Goal: Use online tool/utility: Utilize a website feature to perform a specific function

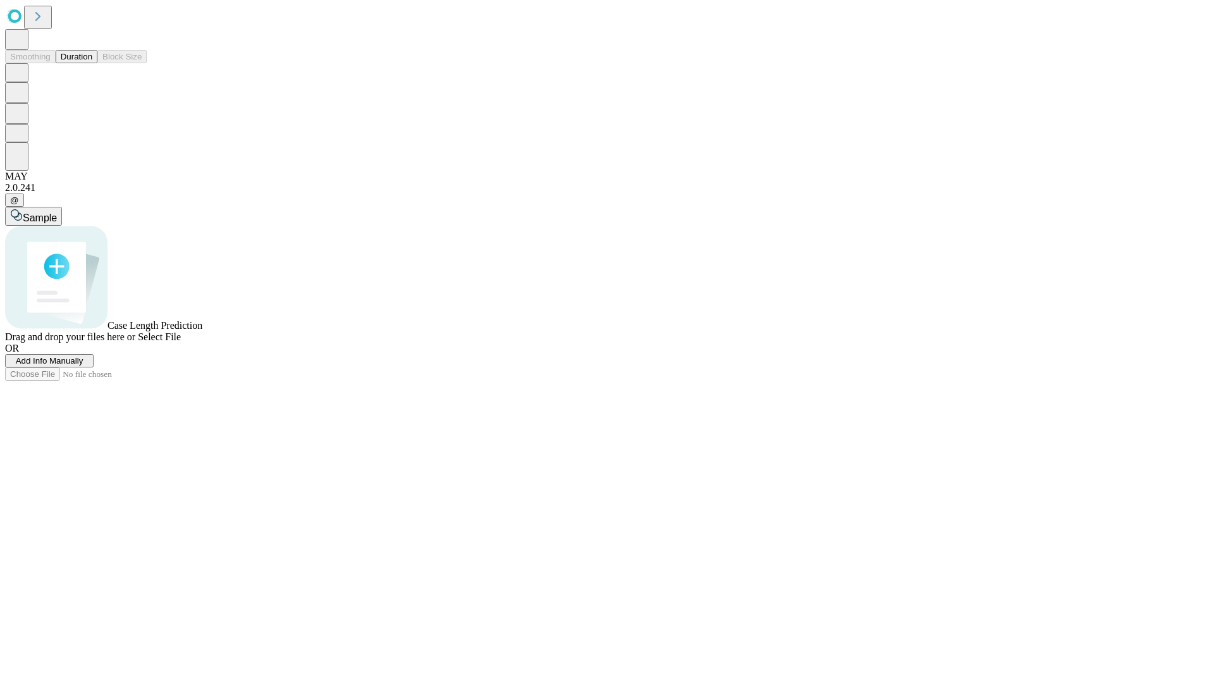
click at [92, 63] on button "Duration" at bounding box center [77, 56] width 42 height 13
click at [83, 365] on span "Add Info Manually" at bounding box center [50, 360] width 68 height 9
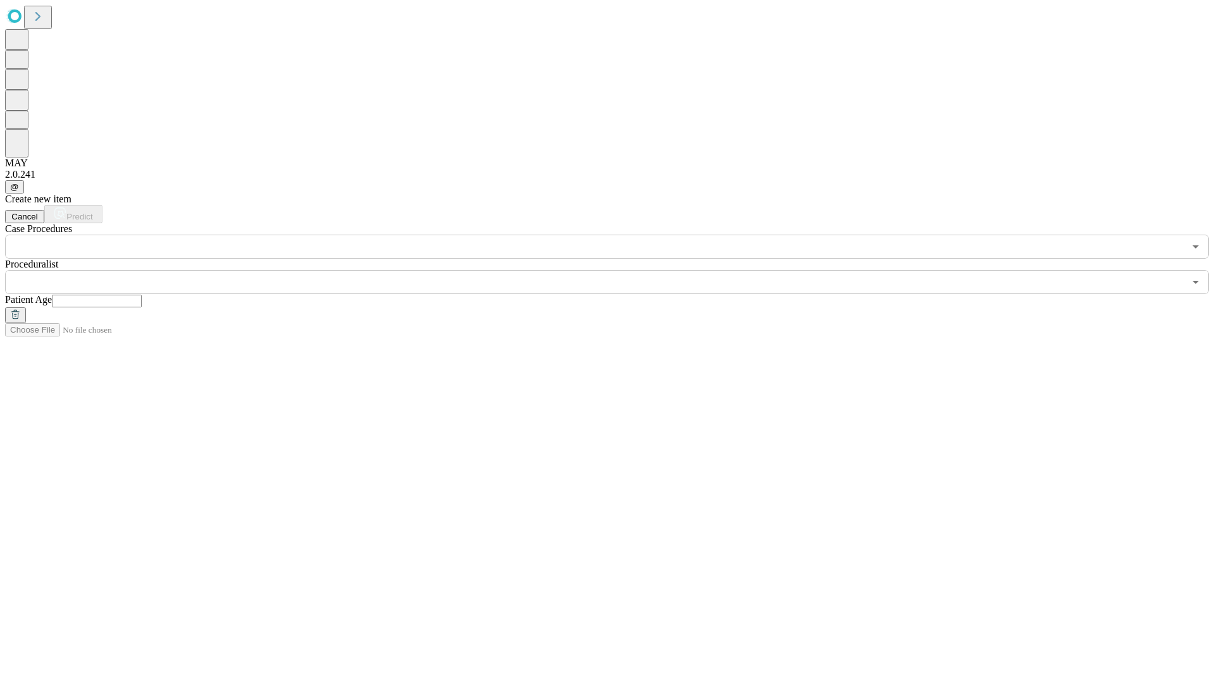
click at [142, 295] on input "text" at bounding box center [97, 301] width 90 height 13
type input "**"
click at [616, 270] on input "text" at bounding box center [594, 282] width 1179 height 24
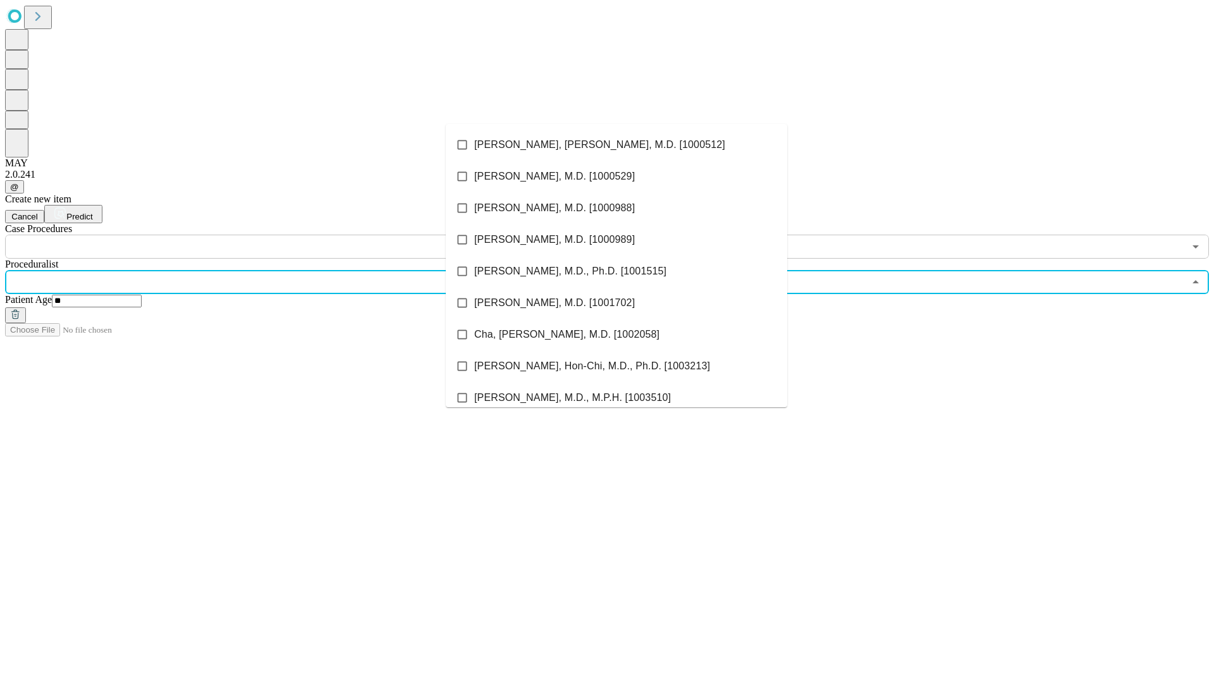
click at [617, 145] on li "[PERSON_NAME], [PERSON_NAME], M.D. [1000512]" at bounding box center [616, 145] width 341 height 32
click at [266, 235] on input "text" at bounding box center [594, 247] width 1179 height 24
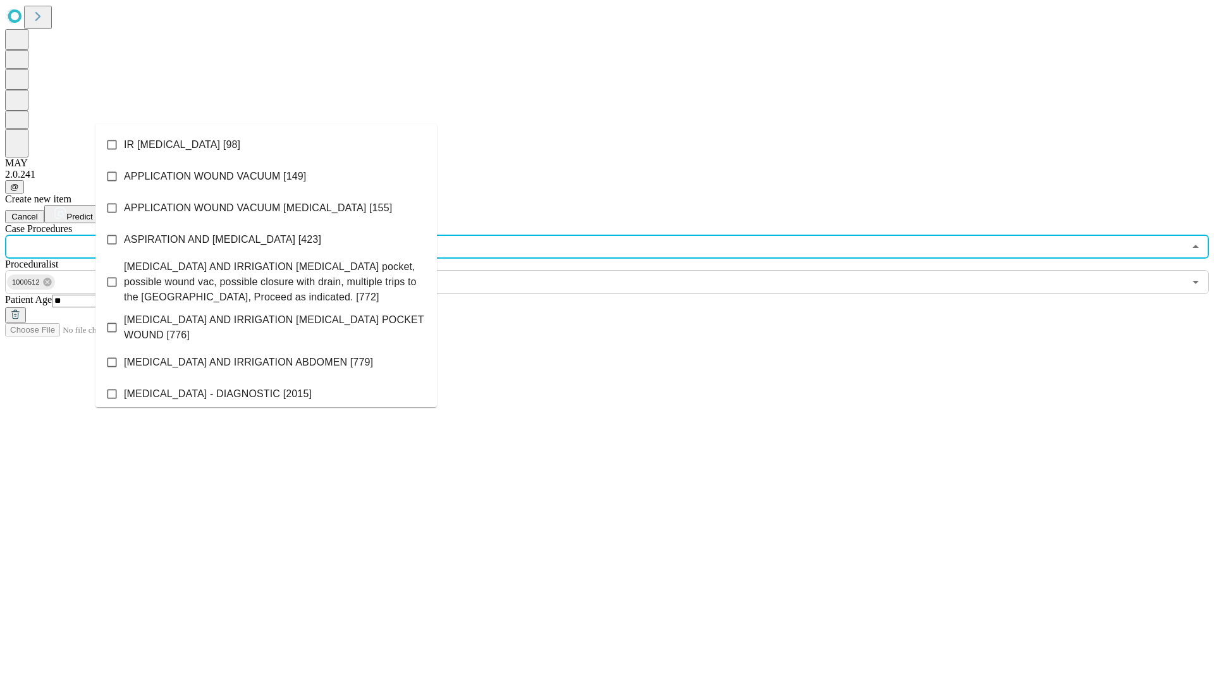
click at [266, 145] on li "IR [MEDICAL_DATA] [98]" at bounding box center [265, 145] width 341 height 32
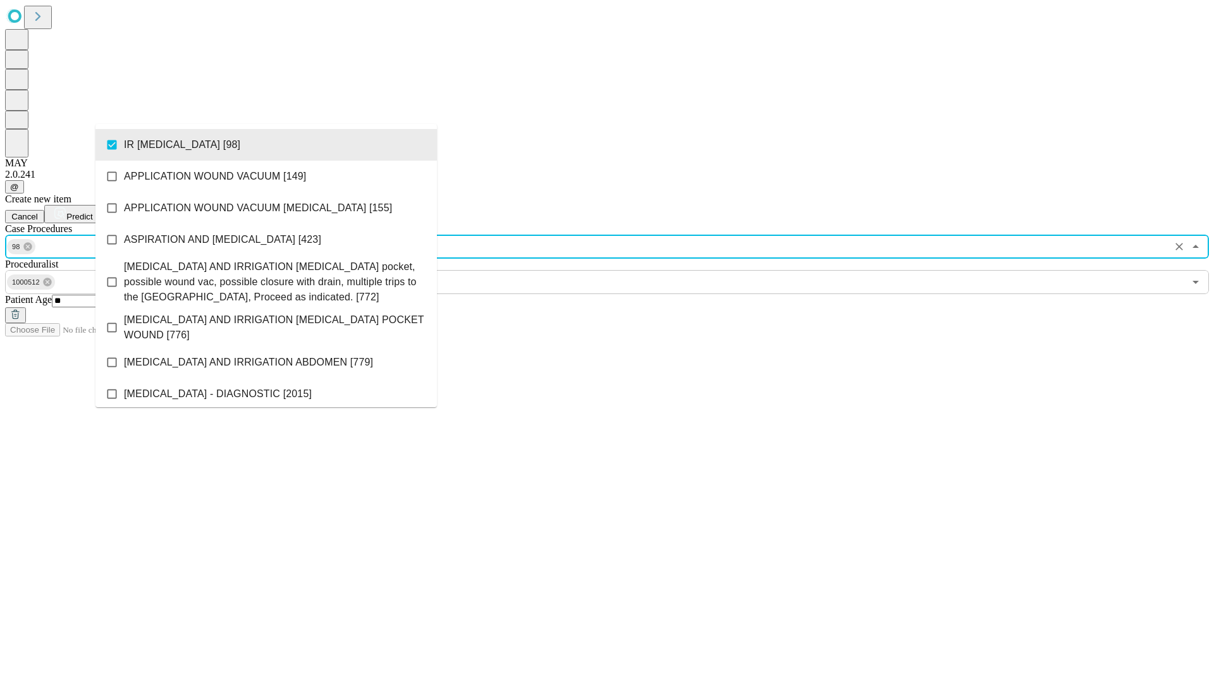
click at [92, 212] on span "Predict" at bounding box center [79, 216] width 26 height 9
